Goal: Obtain resource: Download file/media

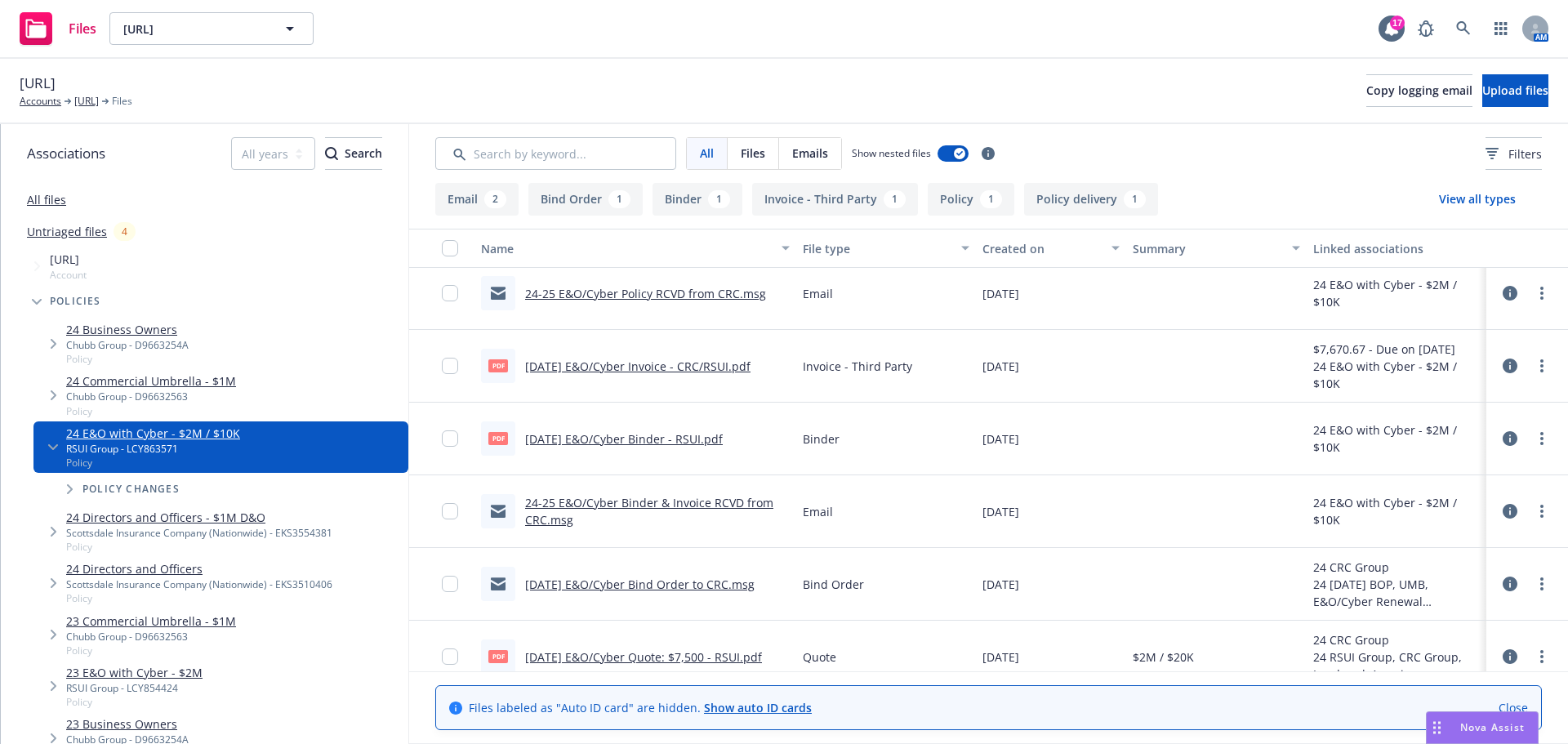
scroll to position [249, 0]
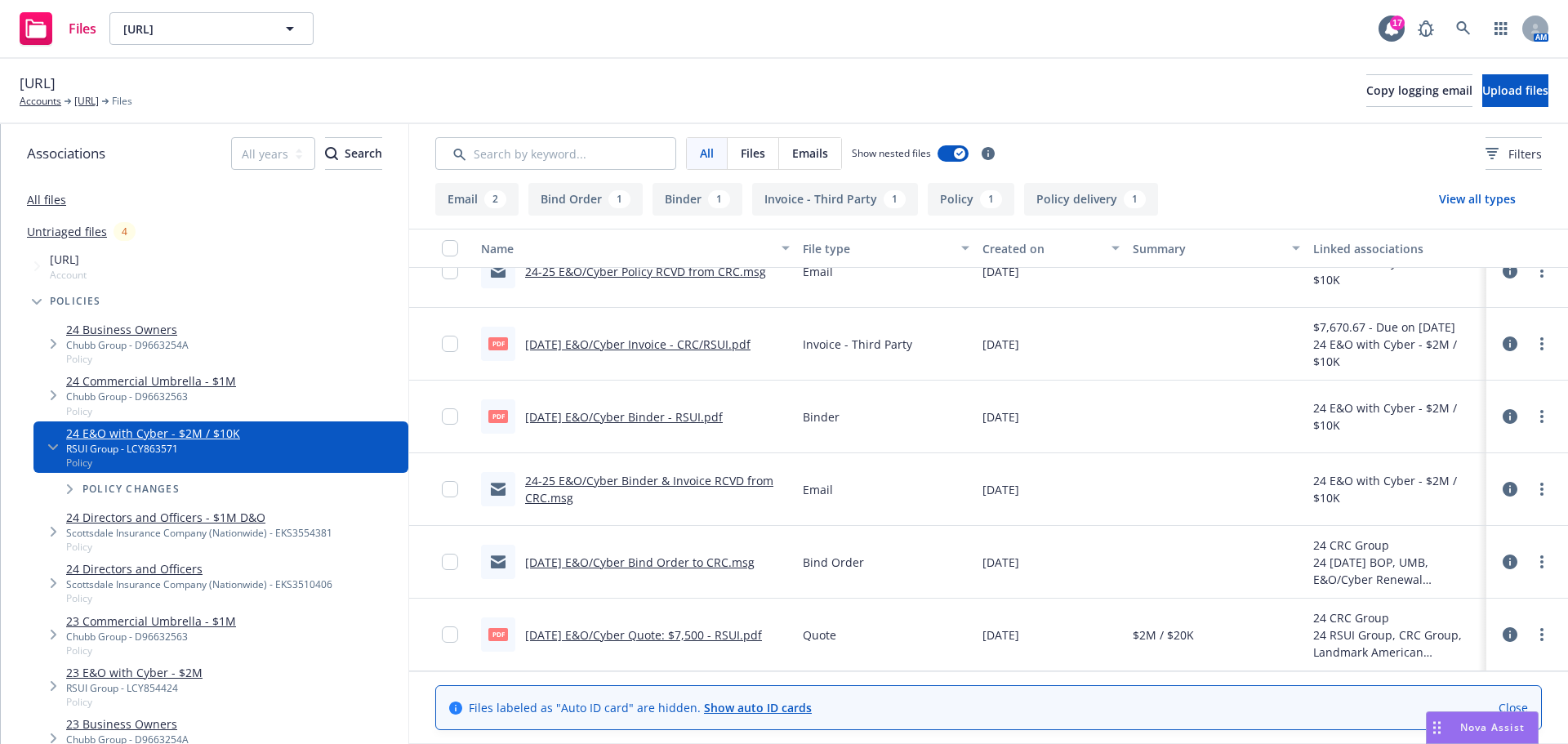
click at [714, 483] on link "24-25 E&O/Cyber Binder & Invoice RCVD from CRC.msg" at bounding box center [650, 489] width 248 height 33
